Goal: Task Accomplishment & Management: Use online tool/utility

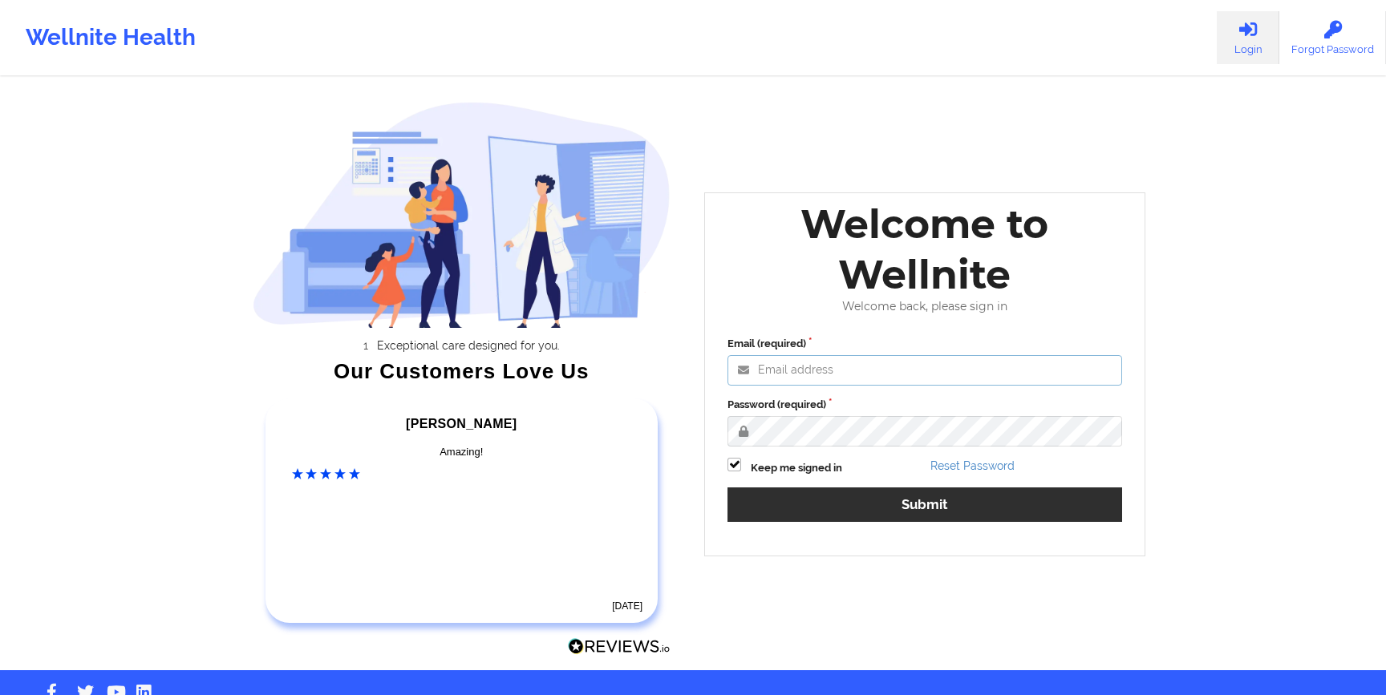
type input "[EMAIL_ADDRESS][DOMAIN_NAME]"
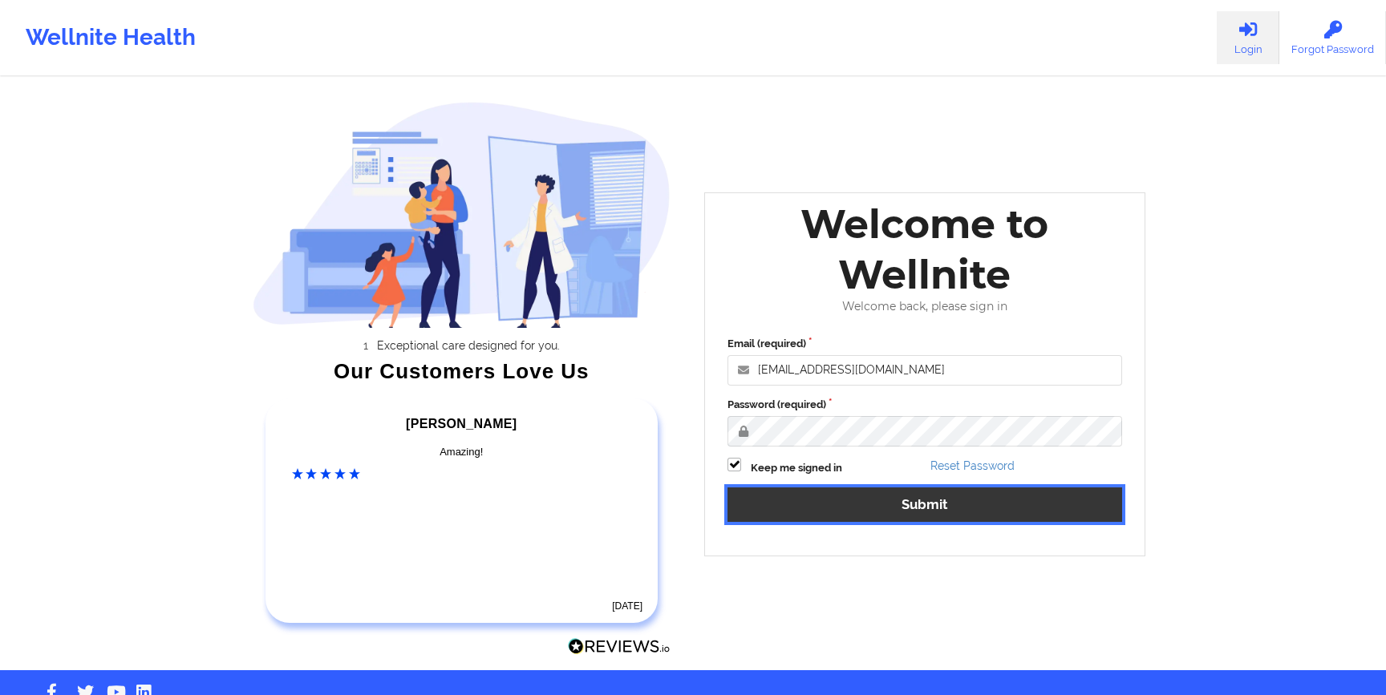
click at [765, 500] on button "Submit" at bounding box center [924, 505] width 394 height 34
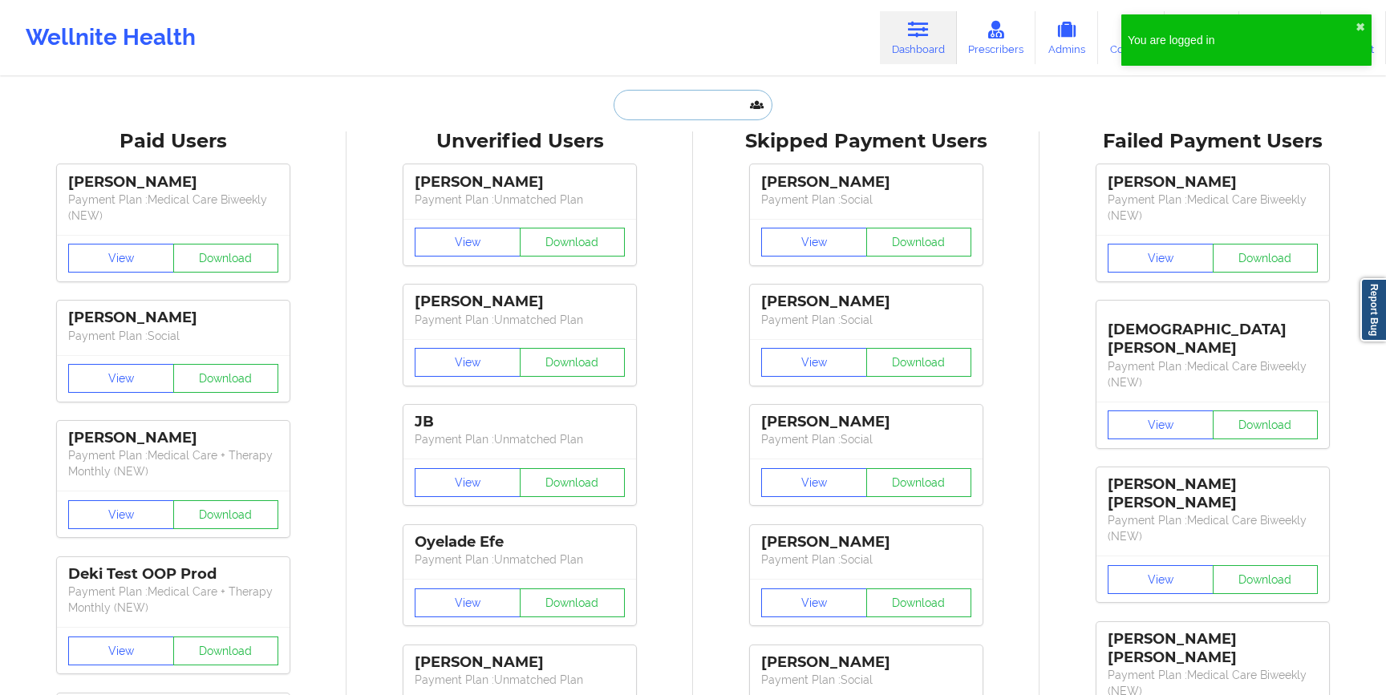
click at [642, 105] on input "text" at bounding box center [692, 105] width 159 height 30
paste input "[EMAIL_ADDRESS][DOMAIN_NAME]"
type input "[EMAIL_ADDRESS][DOMAIN_NAME]"
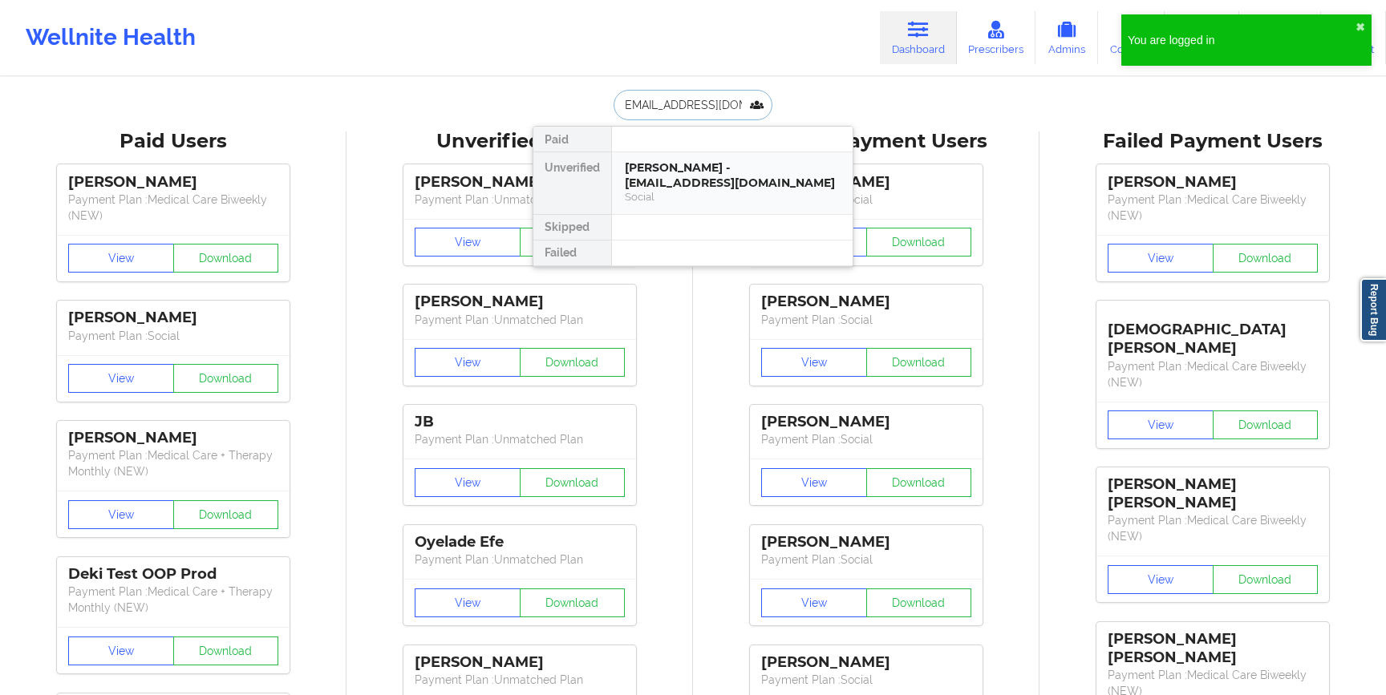
click at [648, 186] on div "[PERSON_NAME] - [EMAIL_ADDRESS][DOMAIN_NAME]" at bounding box center [732, 175] width 215 height 30
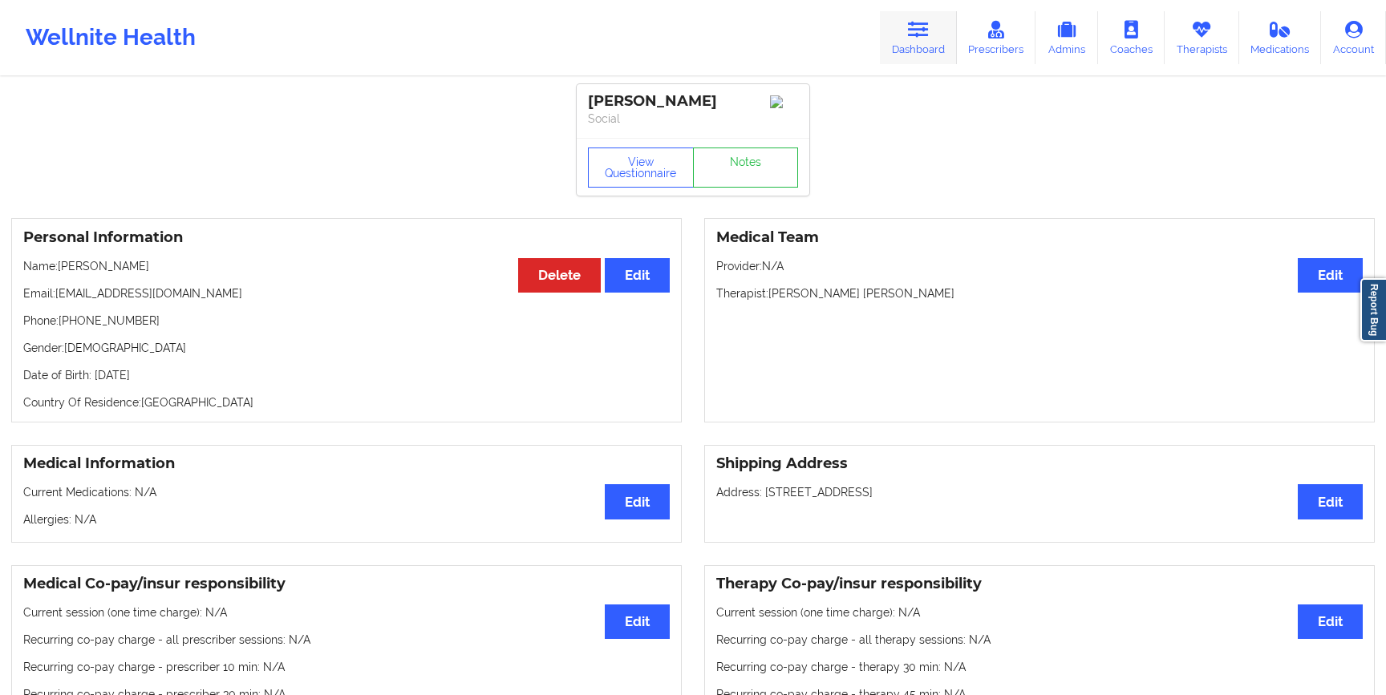
click at [929, 42] on link "Dashboard" at bounding box center [918, 37] width 77 height 53
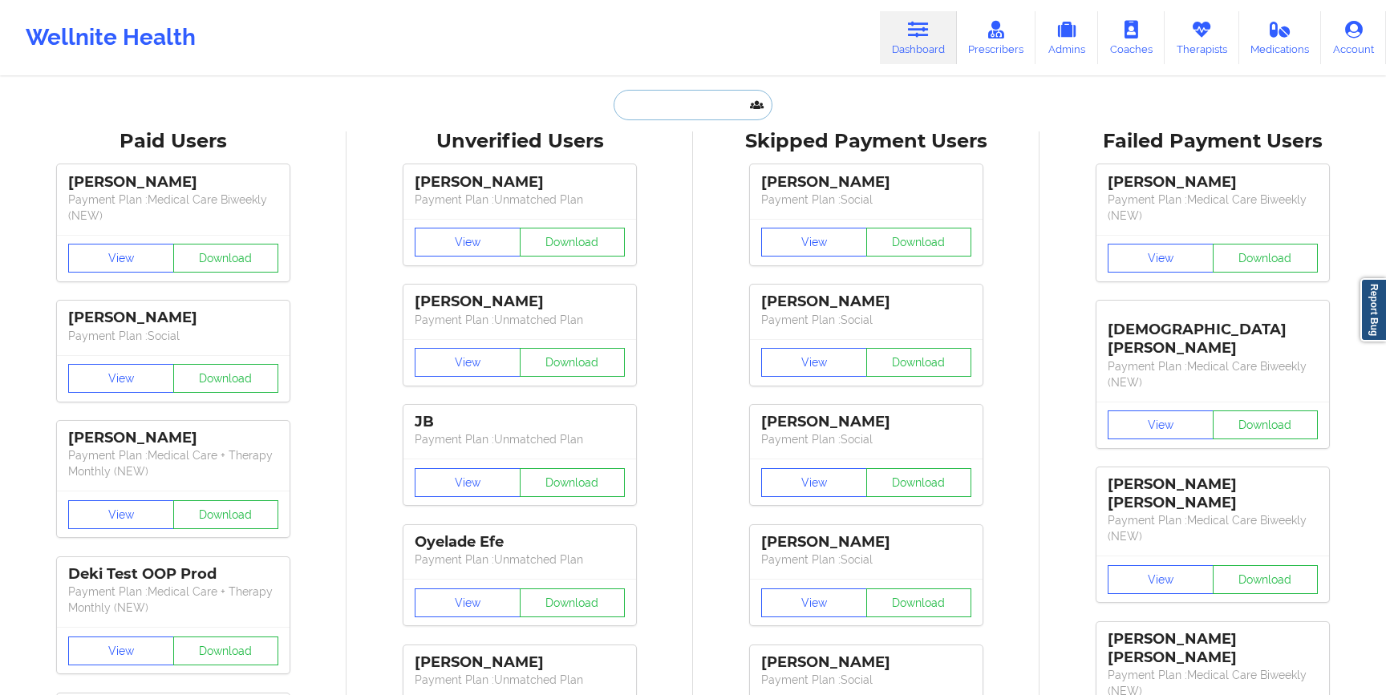
click at [633, 108] on input "text" at bounding box center [692, 105] width 159 height 30
paste input "[EMAIL_ADDRESS][DOMAIN_NAME]"
type input "[EMAIL_ADDRESS][DOMAIN_NAME]"
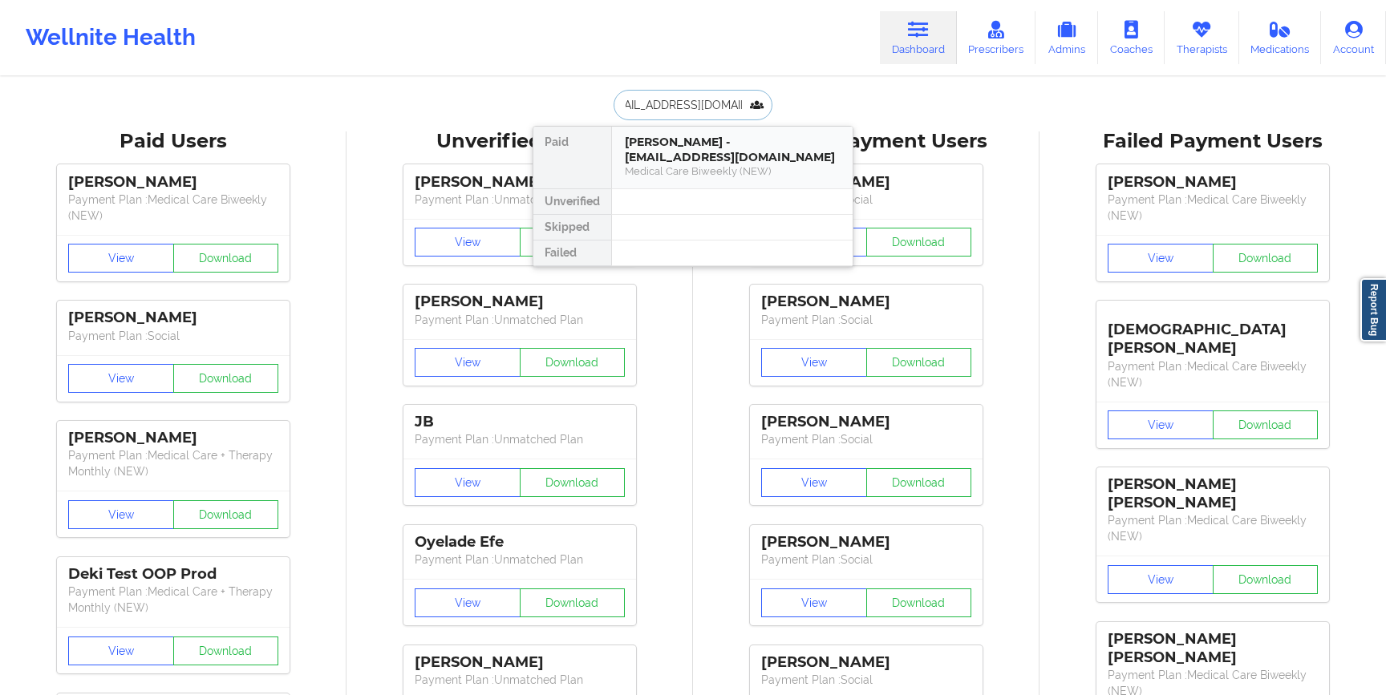
click at [677, 155] on div "[PERSON_NAME] - [EMAIL_ADDRESS][DOMAIN_NAME]" at bounding box center [732, 150] width 215 height 30
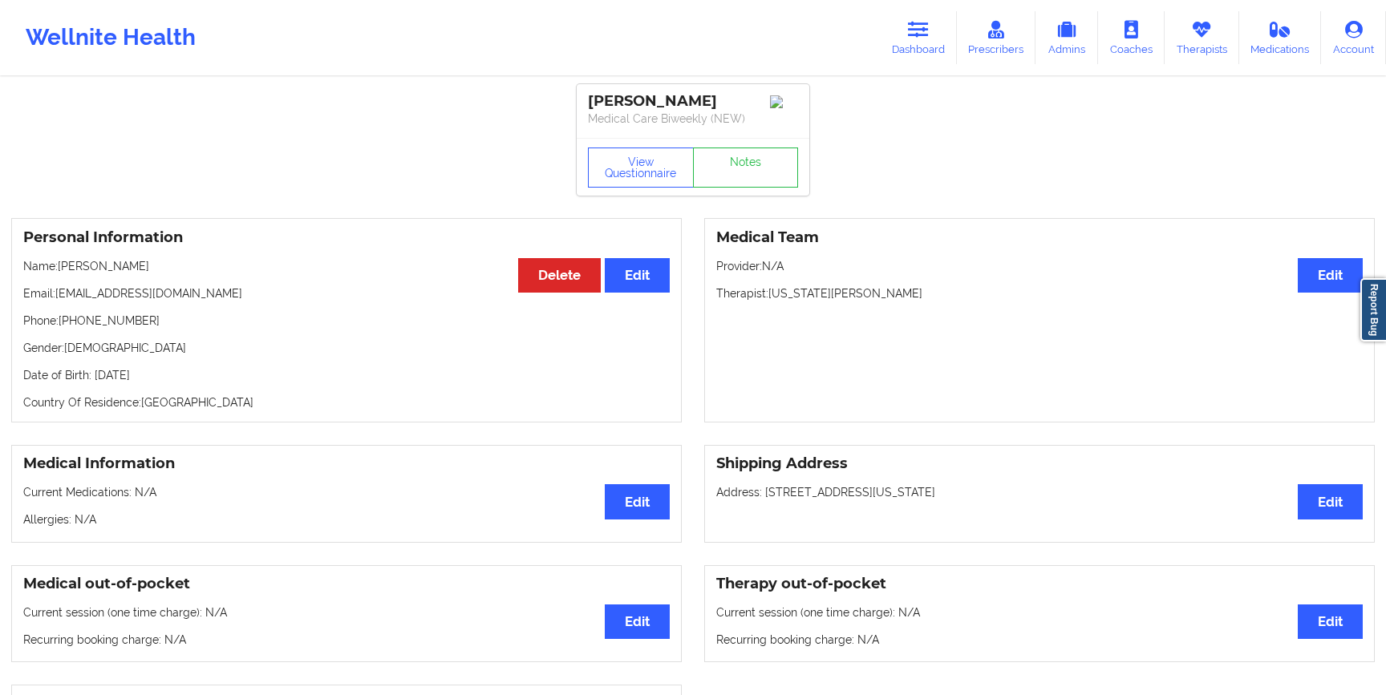
click at [649, 120] on p "Medical Care Biweekly (NEW)" at bounding box center [693, 119] width 210 height 16
click at [652, 119] on p "Medical Care Biweekly (NEW)" at bounding box center [693, 119] width 210 height 16
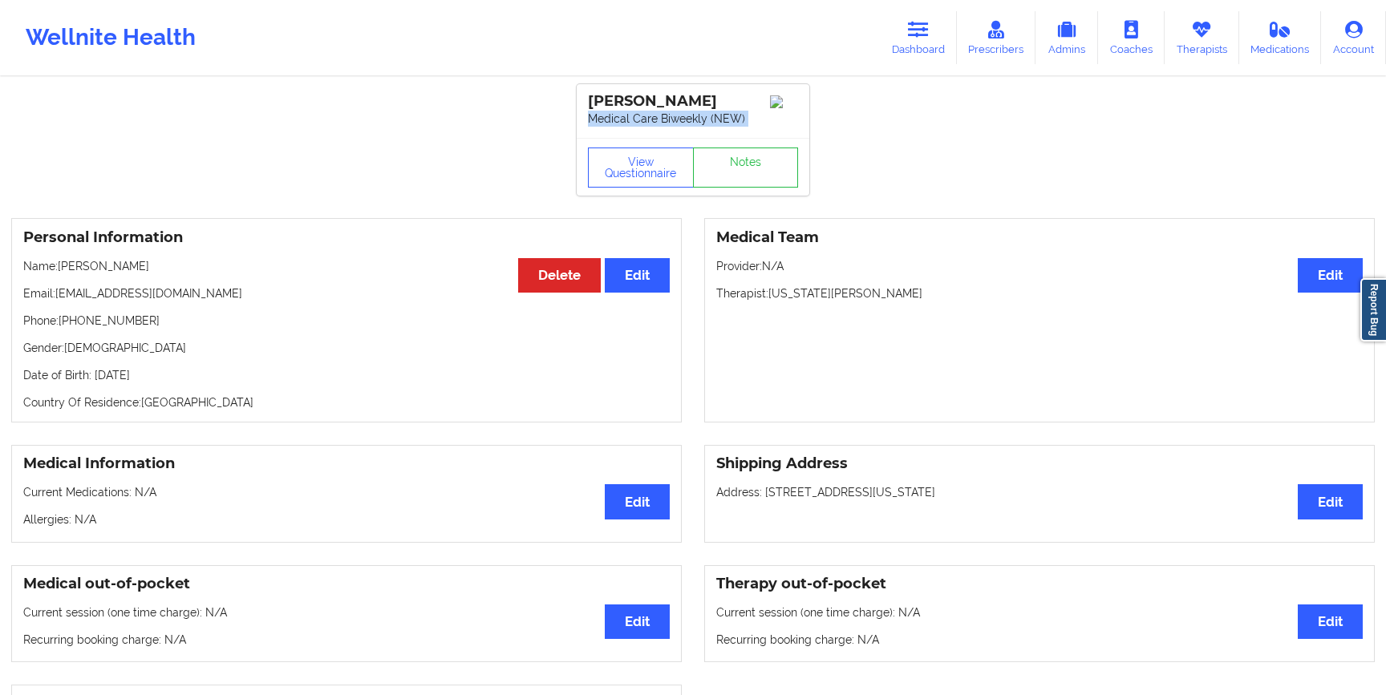
click at [652, 119] on p "Medical Care Biweekly (NEW)" at bounding box center [693, 119] width 210 height 16
click at [589, 100] on div "[PERSON_NAME]" at bounding box center [693, 101] width 210 height 18
click at [609, 115] on p "Medical Care Biweekly (NEW)" at bounding box center [693, 119] width 210 height 16
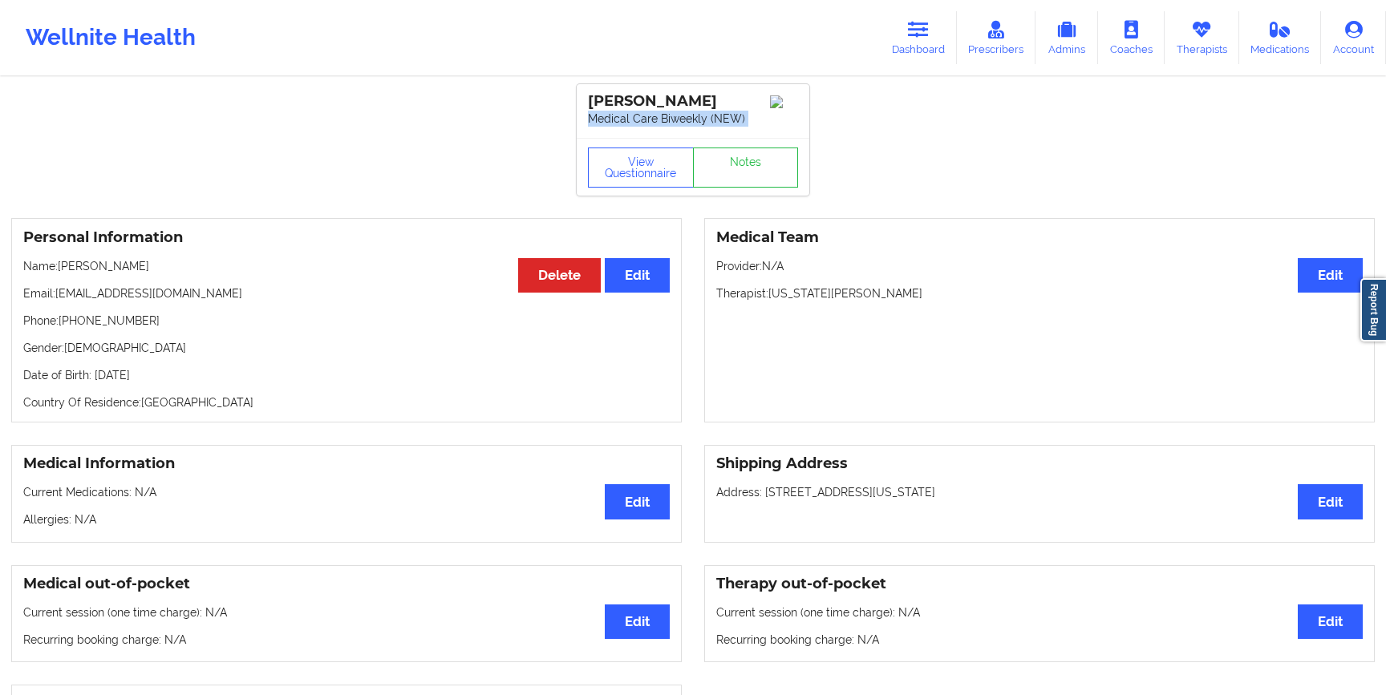
click at [609, 115] on p "Medical Care Biweekly (NEW)" at bounding box center [693, 119] width 210 height 16
click at [620, 110] on div "[PERSON_NAME]" at bounding box center [693, 101] width 210 height 18
click at [621, 123] on p "Medical Care Biweekly (NEW)" at bounding box center [693, 119] width 210 height 16
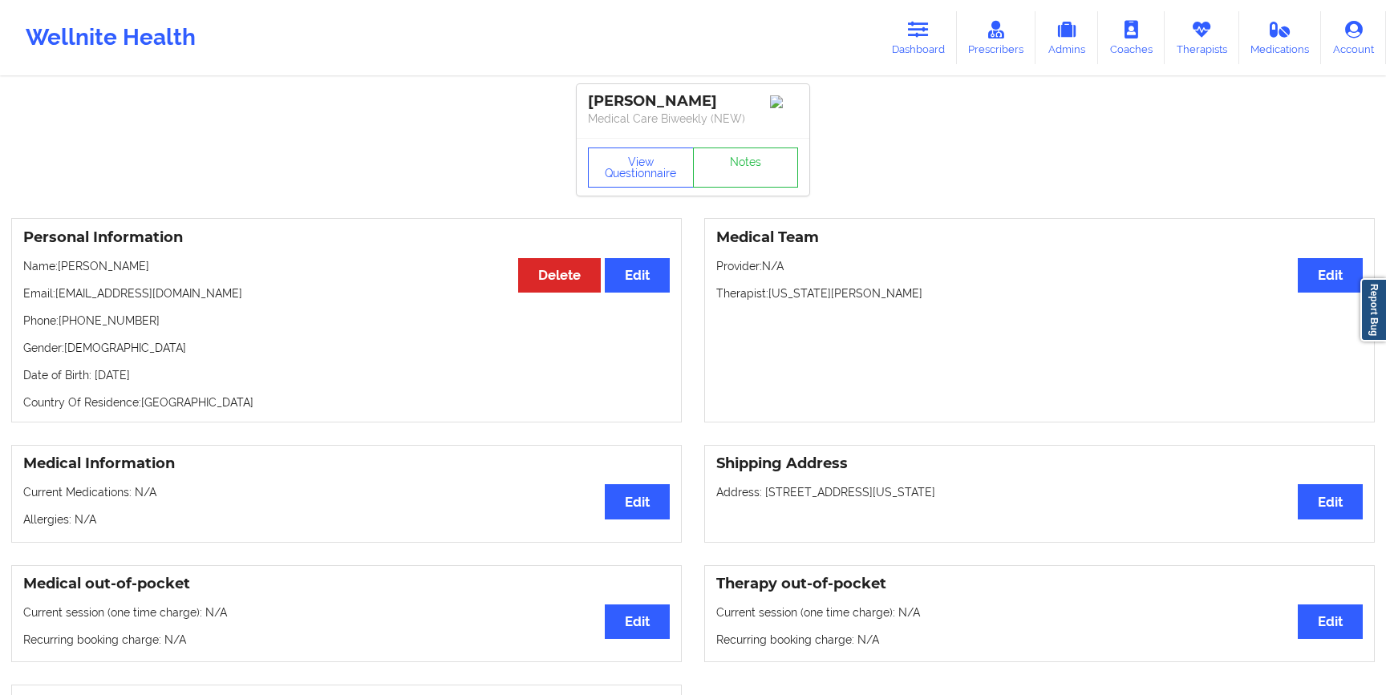
click at [592, 103] on div "[PERSON_NAME]" at bounding box center [693, 101] width 210 height 18
drag, startPoint x: 592, startPoint y: 103, endPoint x: 644, endPoint y: 104, distance: 52.1
click at [644, 104] on div "[PERSON_NAME]" at bounding box center [693, 101] width 210 height 18
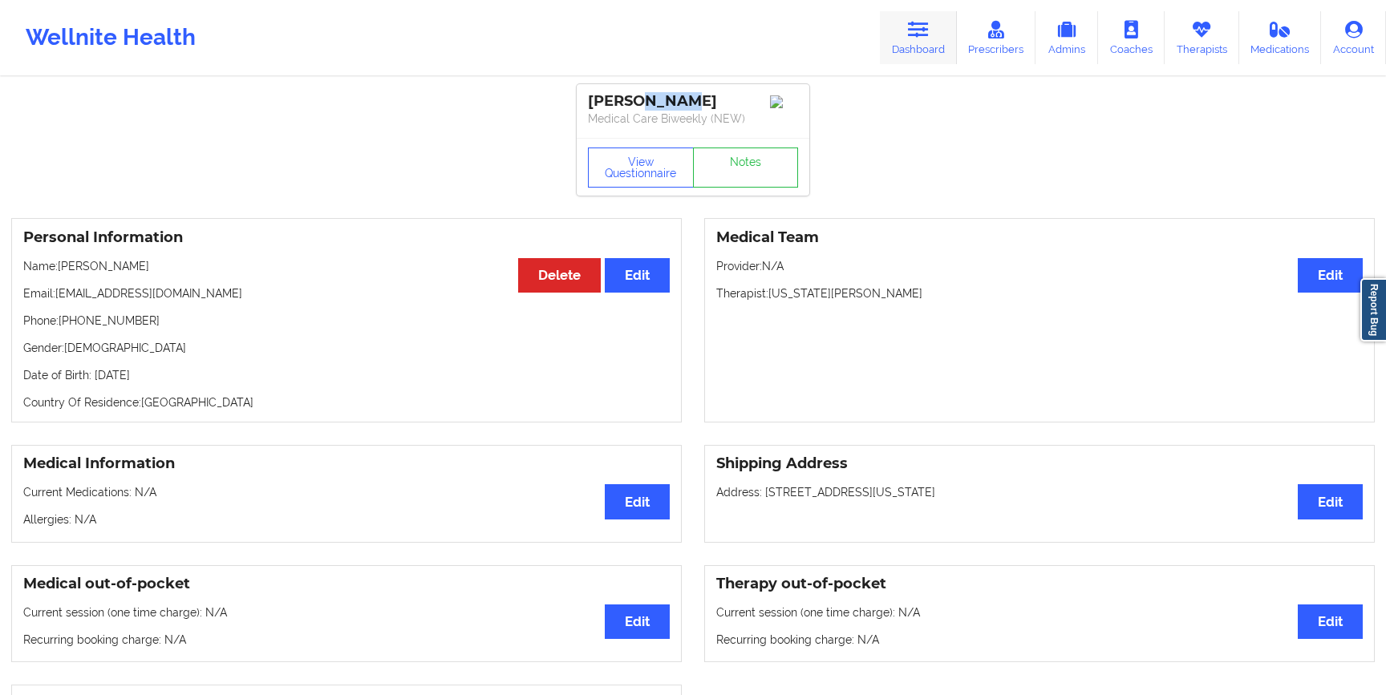
click at [918, 26] on icon at bounding box center [918, 30] width 21 height 18
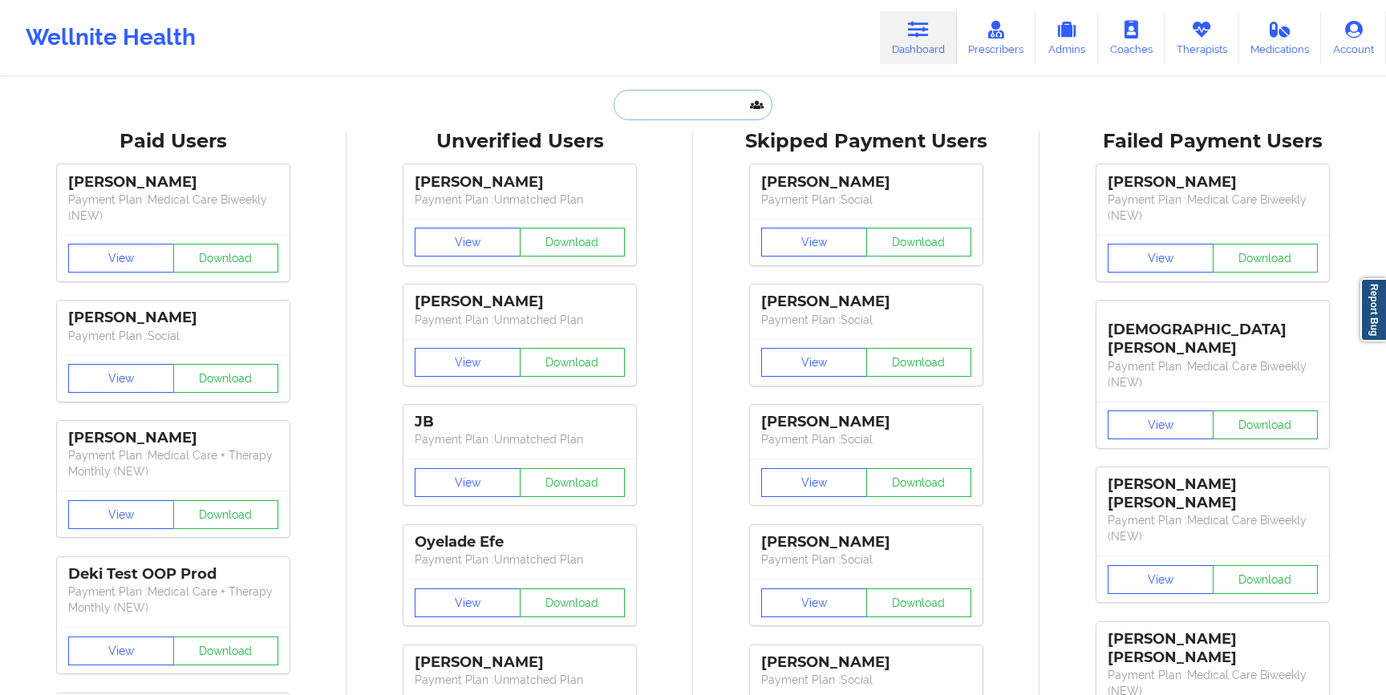
click at [647, 114] on input "text" at bounding box center [692, 105] width 159 height 30
paste input "[EMAIL_ADDRESS][DOMAIN_NAME]"
type input "[EMAIL_ADDRESS][DOMAIN_NAME]"
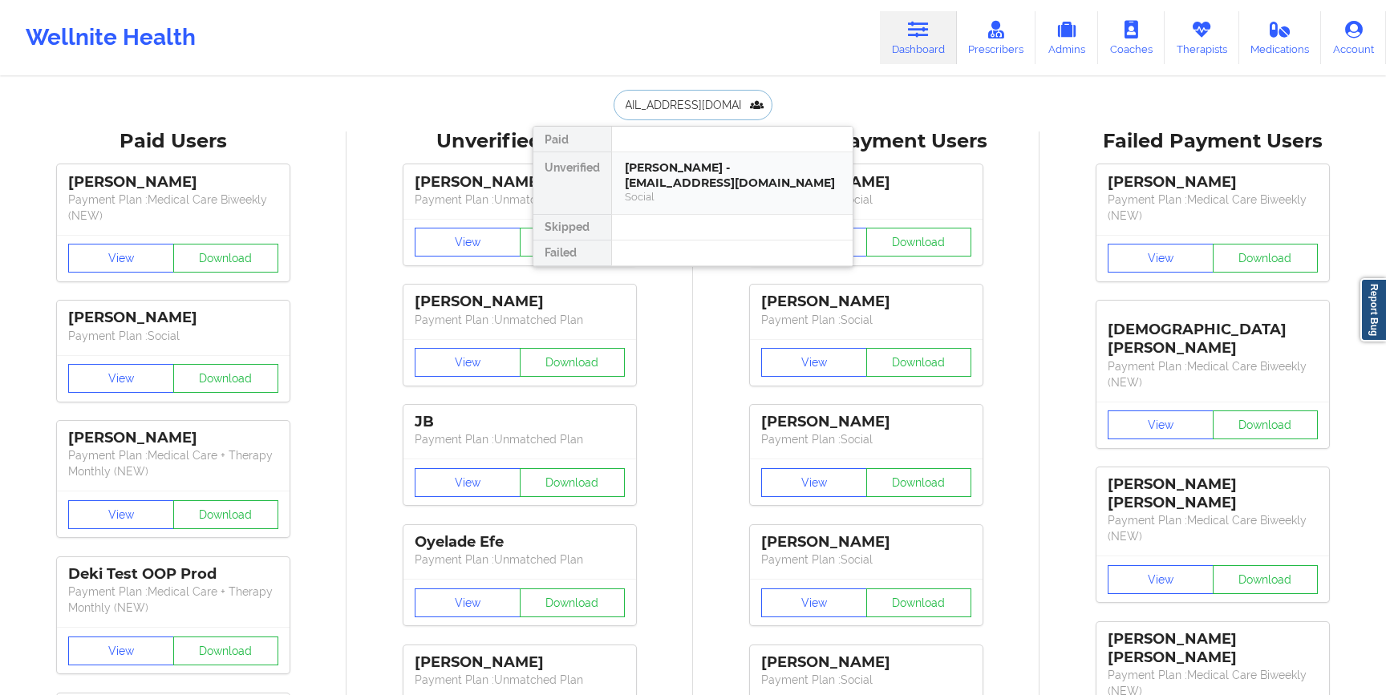
click at [657, 160] on div "[PERSON_NAME] - [EMAIL_ADDRESS][DOMAIN_NAME]" at bounding box center [732, 175] width 215 height 30
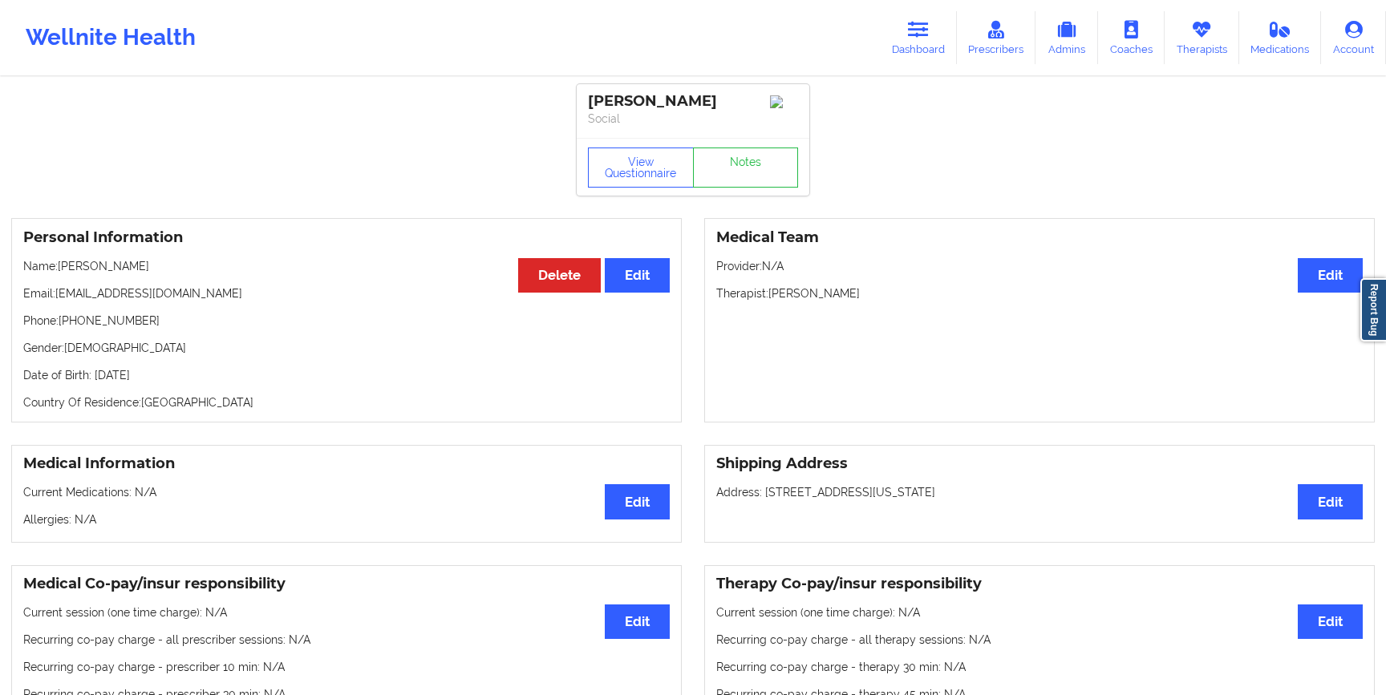
click at [592, 117] on p "Social" at bounding box center [693, 119] width 210 height 16
click at [596, 118] on p "Social" at bounding box center [693, 119] width 210 height 16
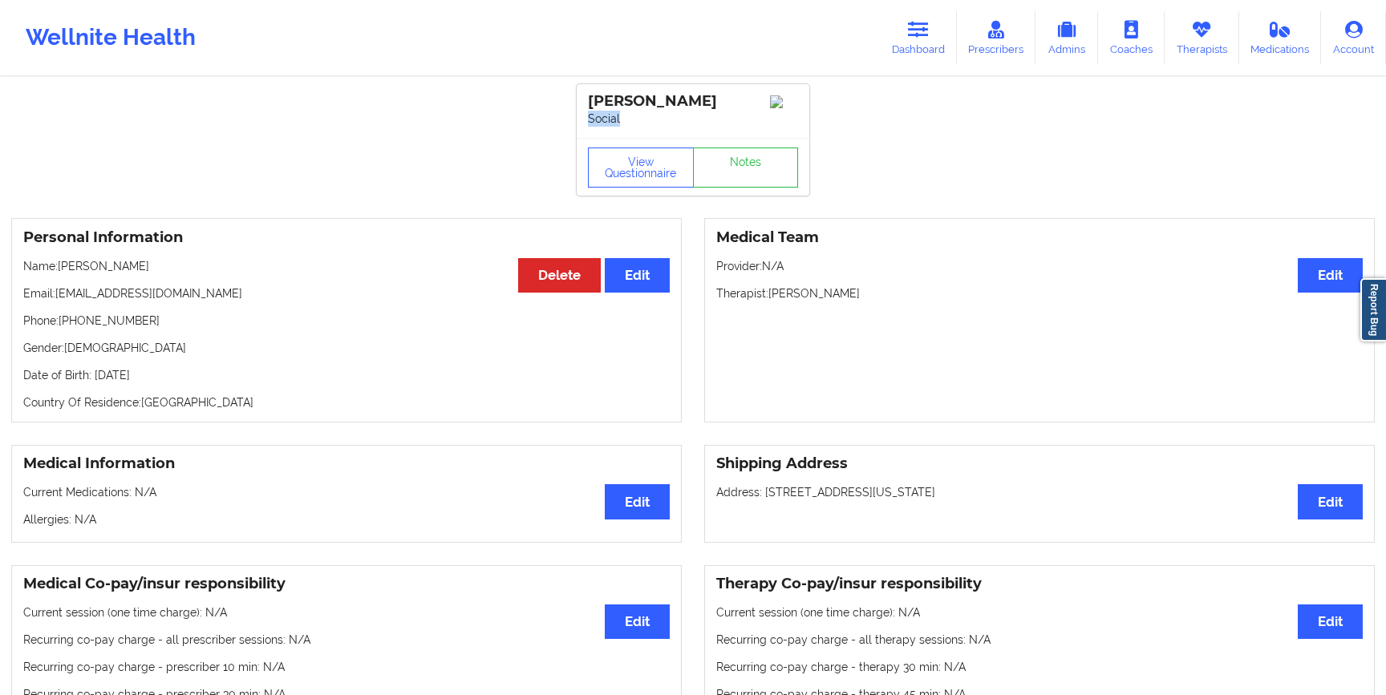
click at [596, 118] on p "Social" at bounding box center [693, 119] width 210 height 16
click at [814, 300] on p "Therapist: [PERSON_NAME]" at bounding box center [1039, 293] width 646 height 16
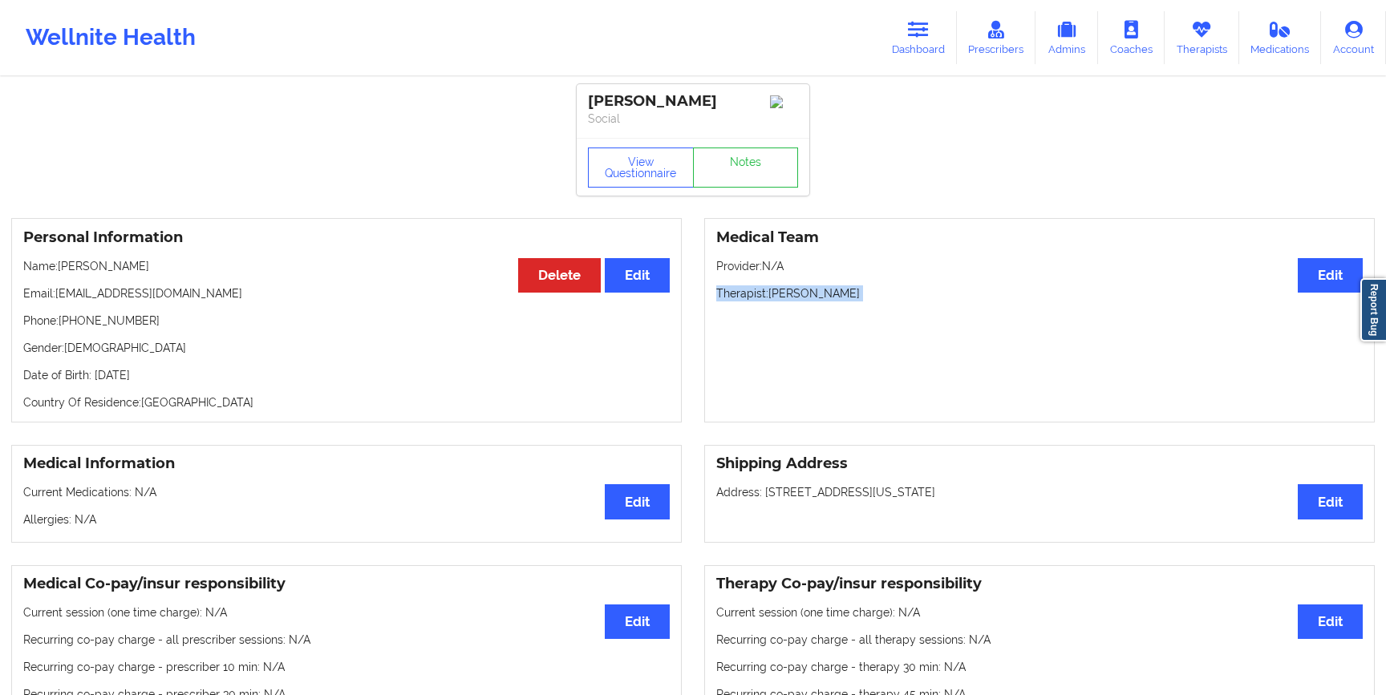
click at [814, 300] on p "Therapist: [PERSON_NAME]" at bounding box center [1039, 293] width 646 height 16
